Goal: Transaction & Acquisition: Purchase product/service

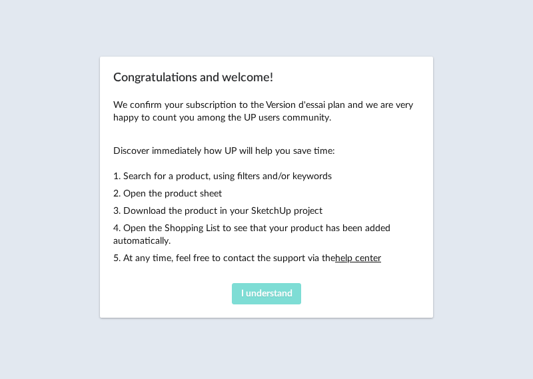
click at [273, 288] on button "I understand" at bounding box center [266, 293] width 69 height 21
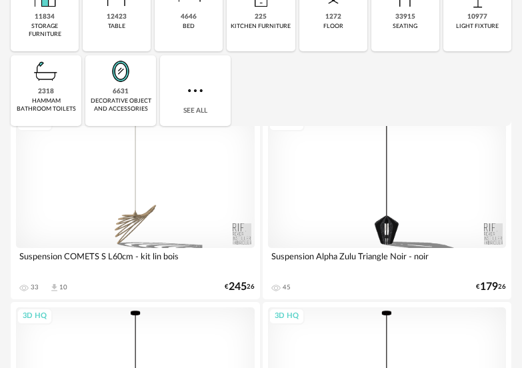
scroll to position [67, 0]
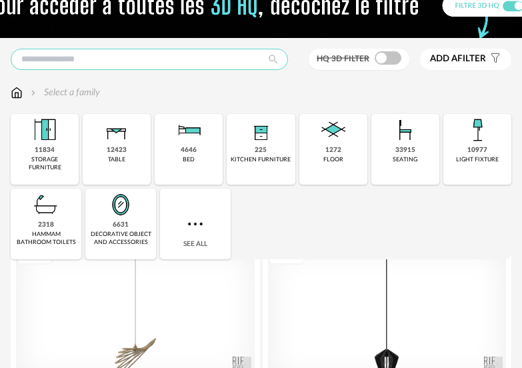
click at [145, 65] on input "text" at bounding box center [149, 59] width 277 height 21
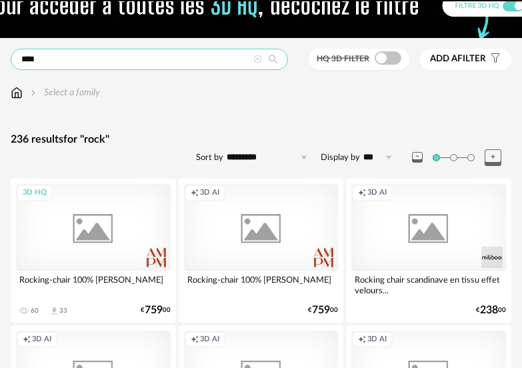
click at [145, 65] on input "****" at bounding box center [149, 59] width 277 height 21
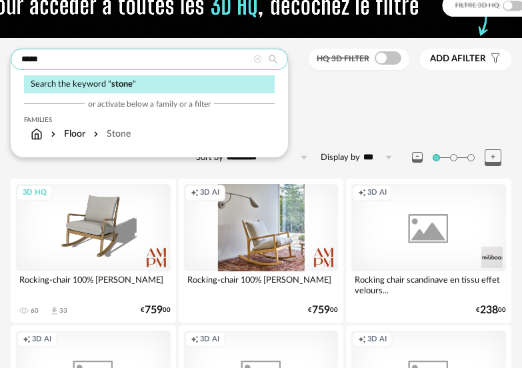
type input "*****"
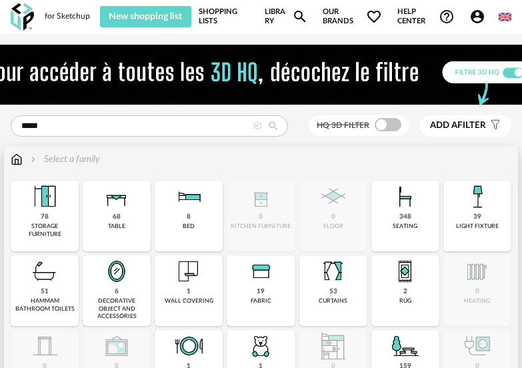
click at [20, 154] on img at bounding box center [17, 159] width 12 height 13
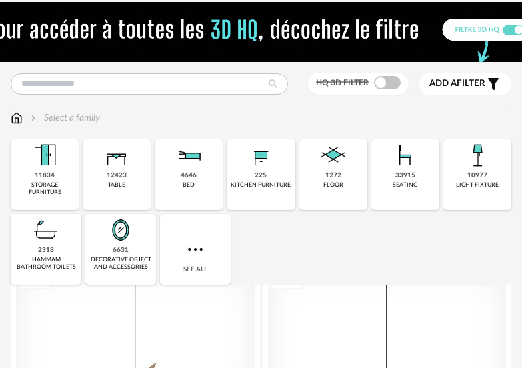
scroll to position [67, 0]
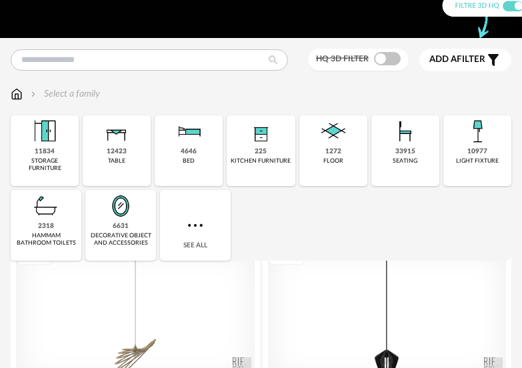
click at [459, 62] on span "Add a filter" at bounding box center [457, 59] width 56 height 11
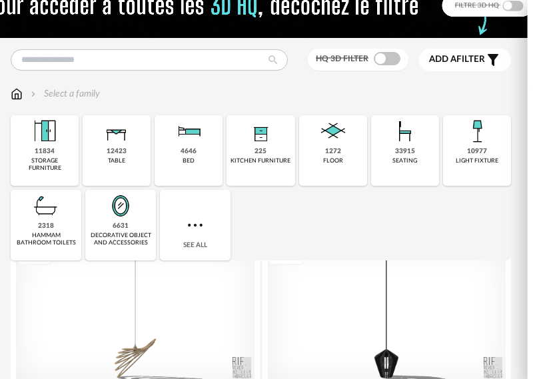
click at [421, 204] on div "Price" at bounding box center [446, 201] width 125 height 32
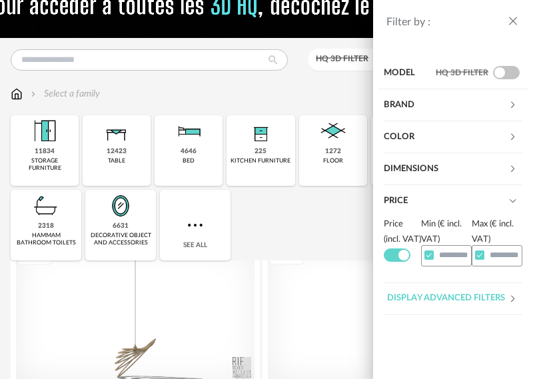
click at [401, 262] on span at bounding box center [397, 255] width 27 height 13
click at [338, 91] on div "Filter by : Model HQ 3D filter Brand &tradition 612 101 [GEOGRAPHIC_DATA] 23 36…" at bounding box center [266, 189] width 533 height 379
